Goal: Transaction & Acquisition: Purchase product/service

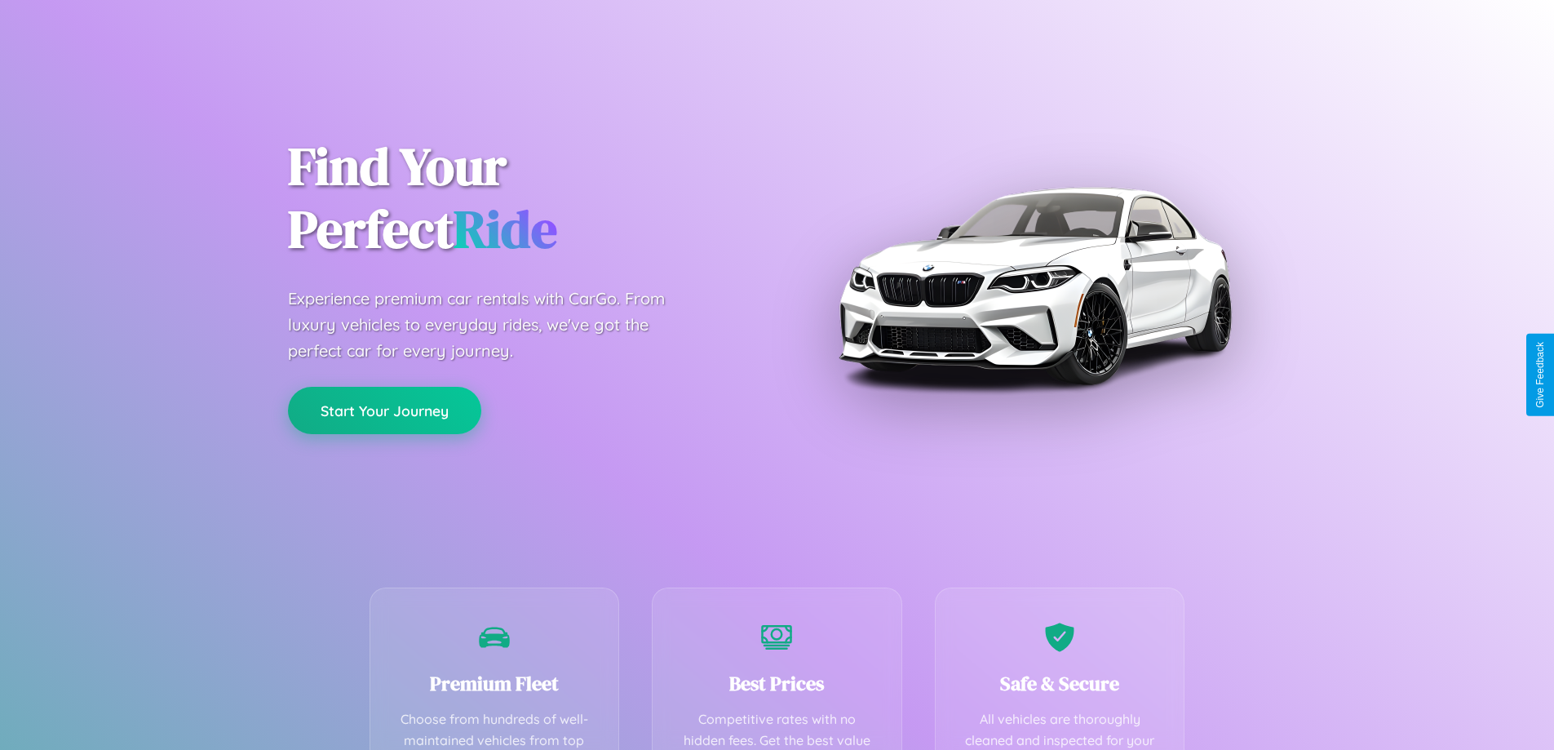
click at [384, 411] on button "Start Your Journey" at bounding box center [384, 410] width 193 height 47
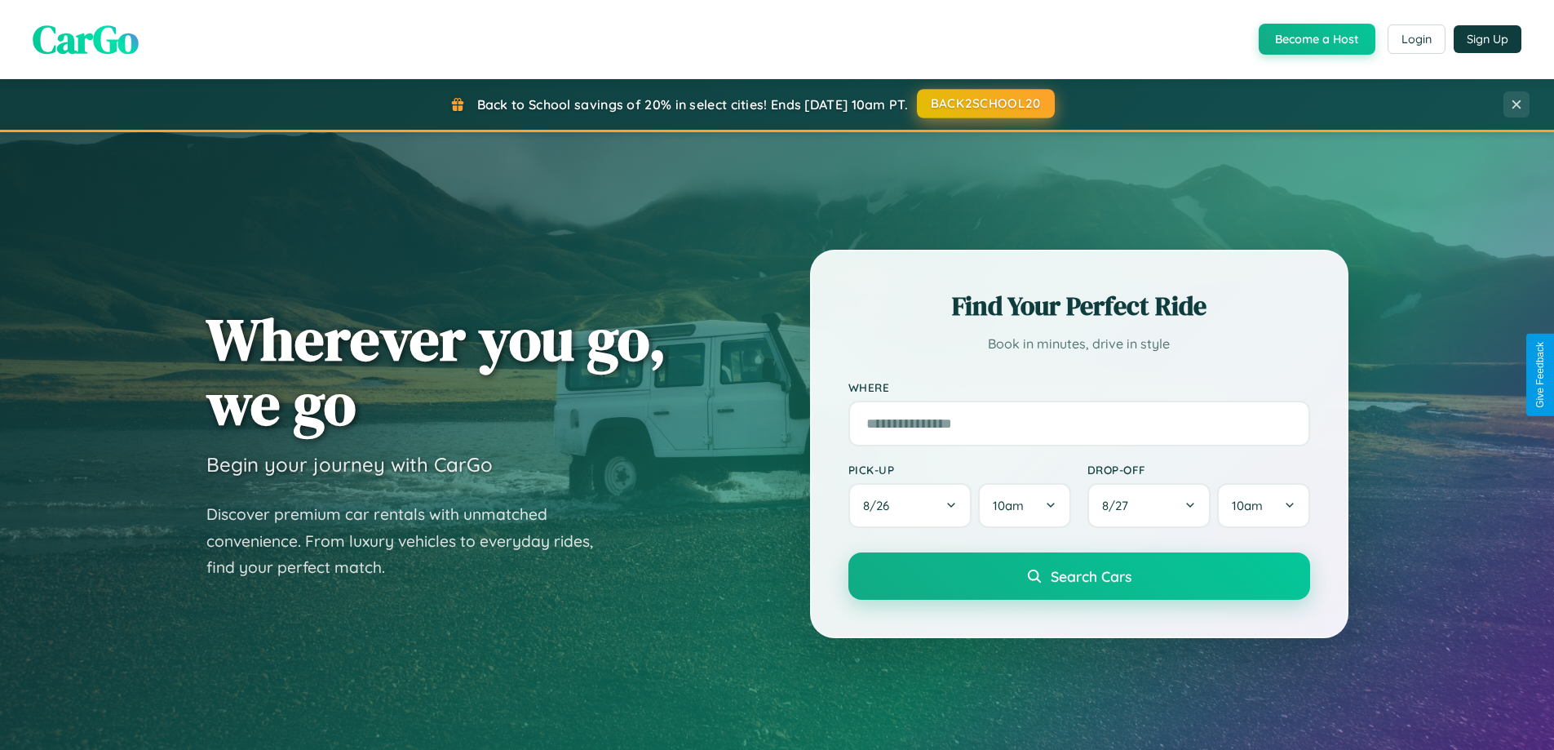
click at [985, 104] on button "BACK2SCHOOL20" at bounding box center [986, 103] width 138 height 29
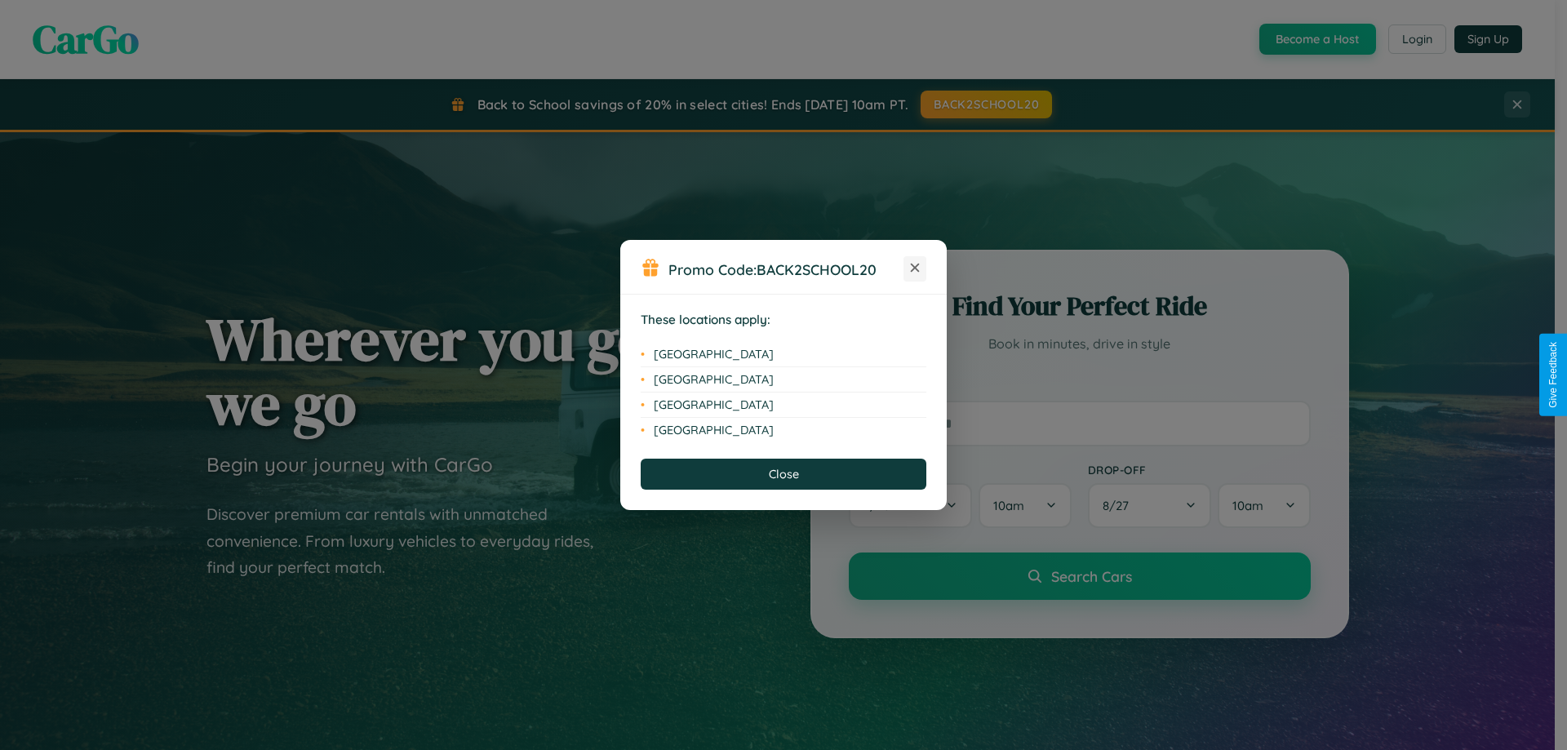
click at [915, 268] on icon at bounding box center [915, 268] width 9 height 9
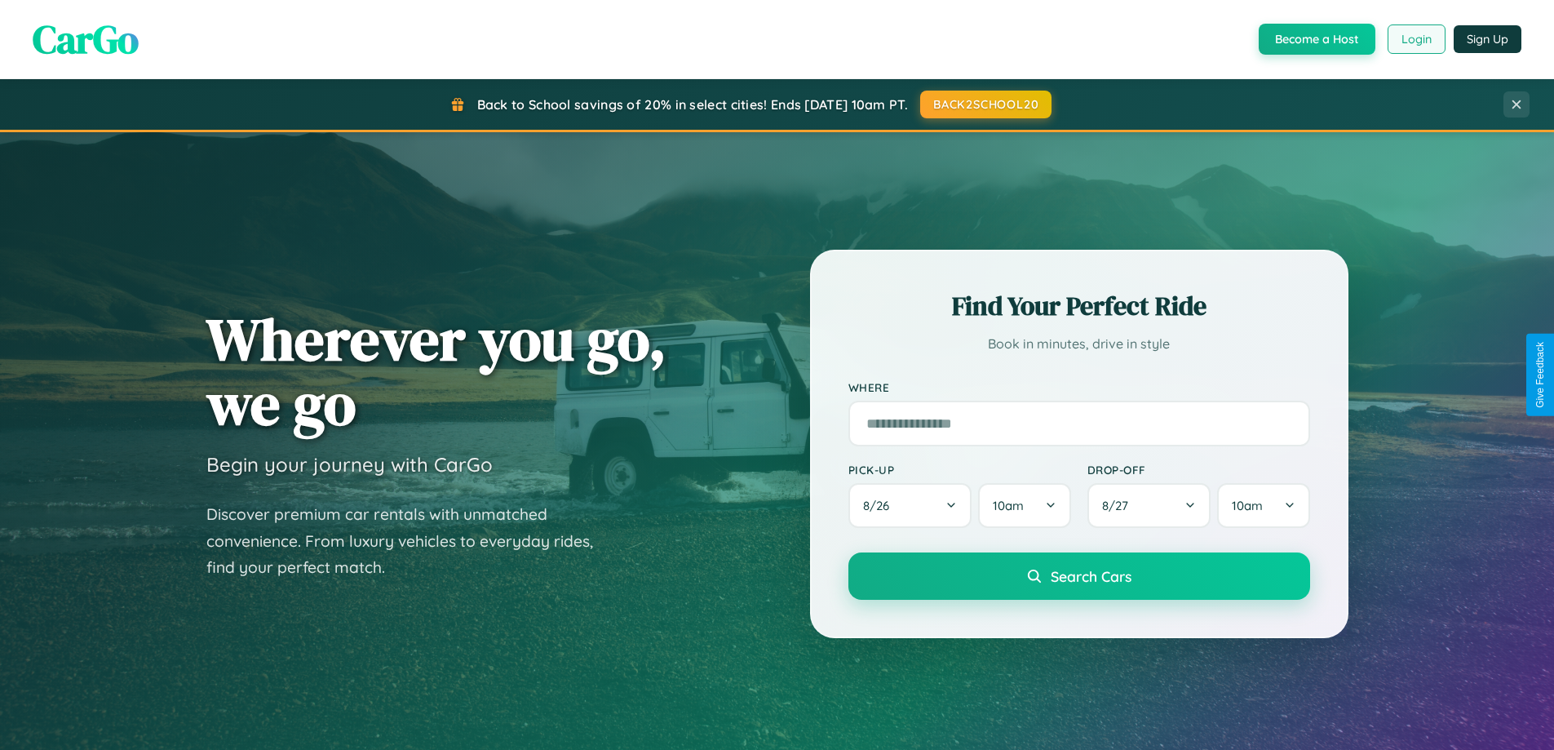
click at [1416, 39] on button "Login" at bounding box center [1417, 38] width 58 height 29
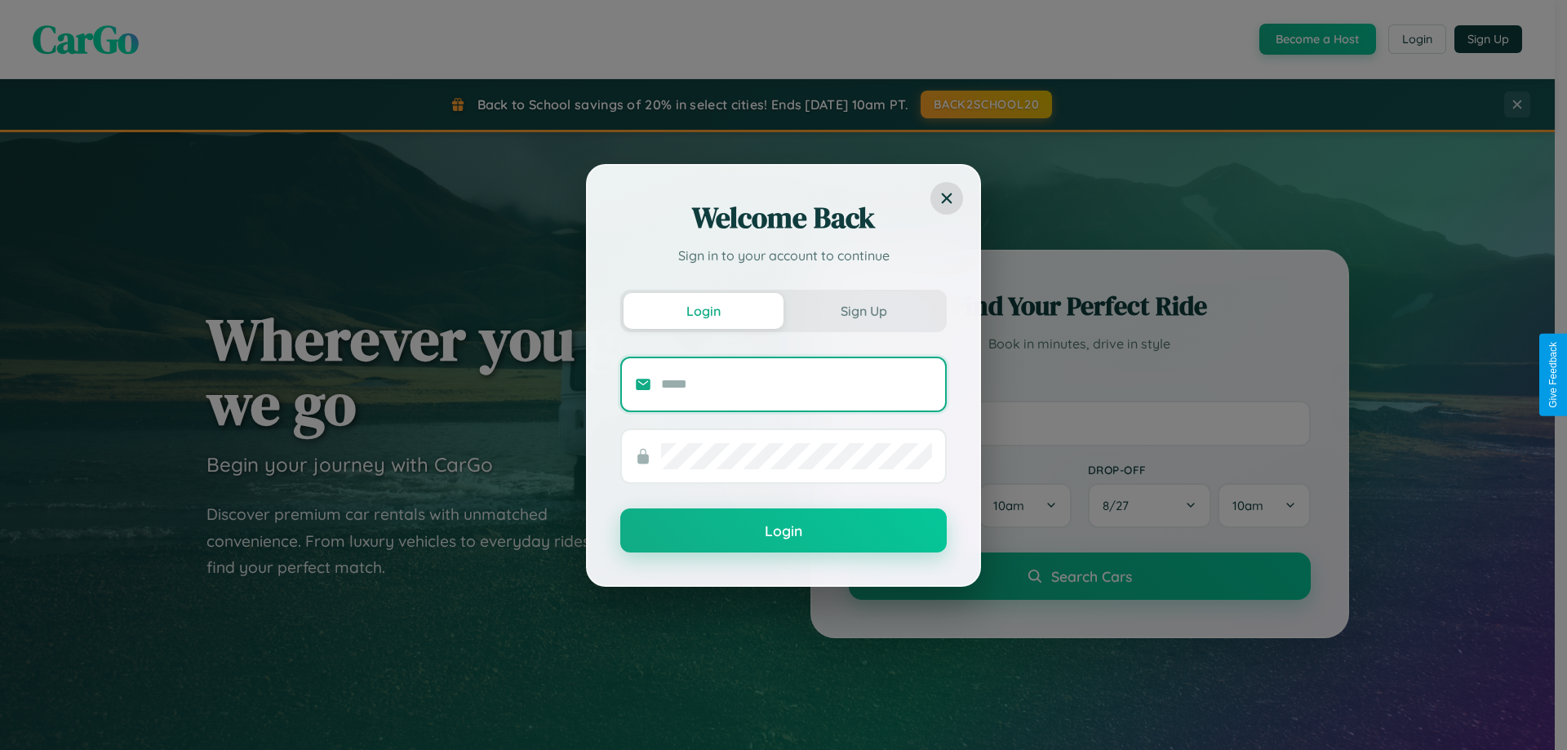
click at [796, 383] on input "text" at bounding box center [796, 384] width 271 height 26
type input "**********"
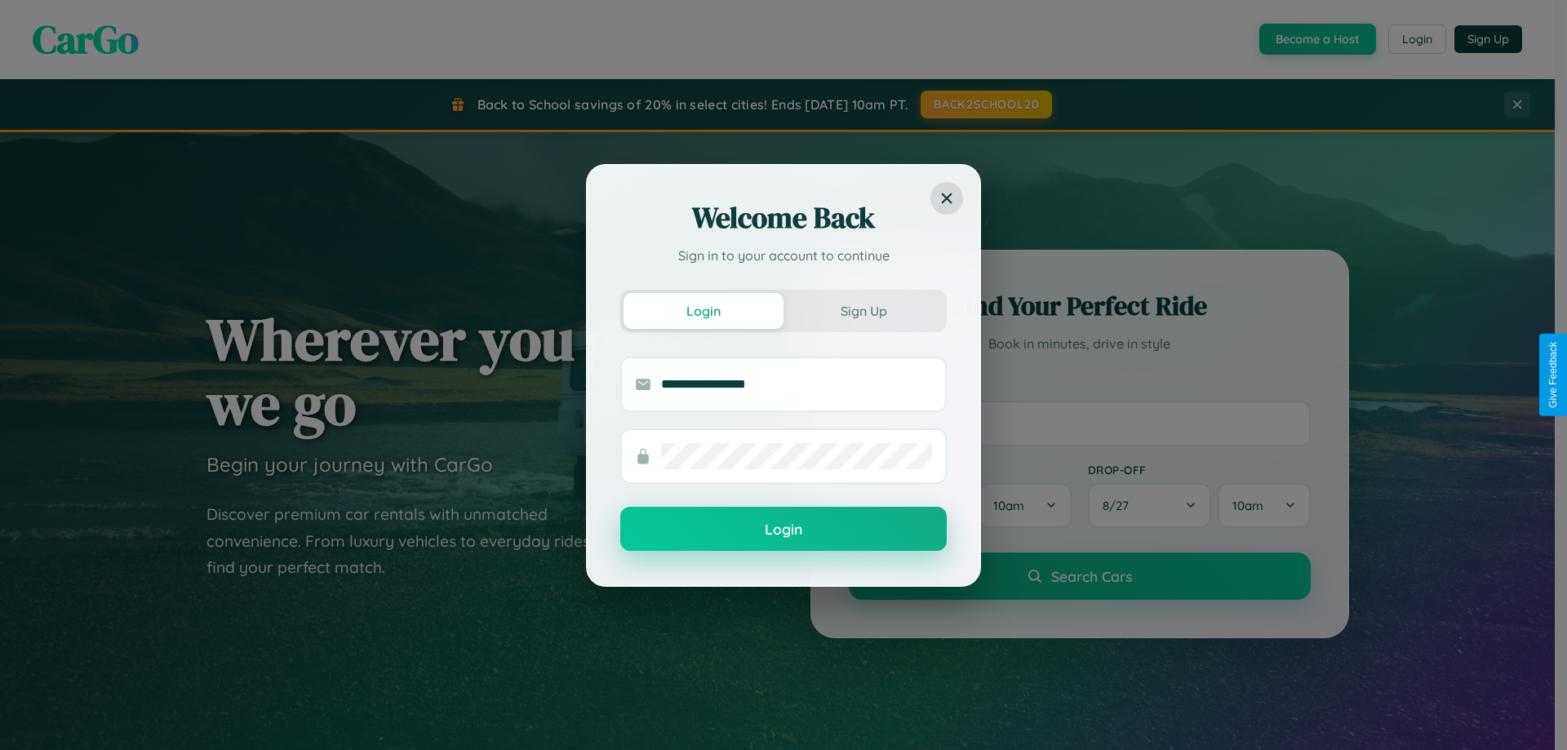
click at [783, 530] on button "Login" at bounding box center [783, 529] width 326 height 44
